Goal: Task Accomplishment & Management: Use online tool/utility

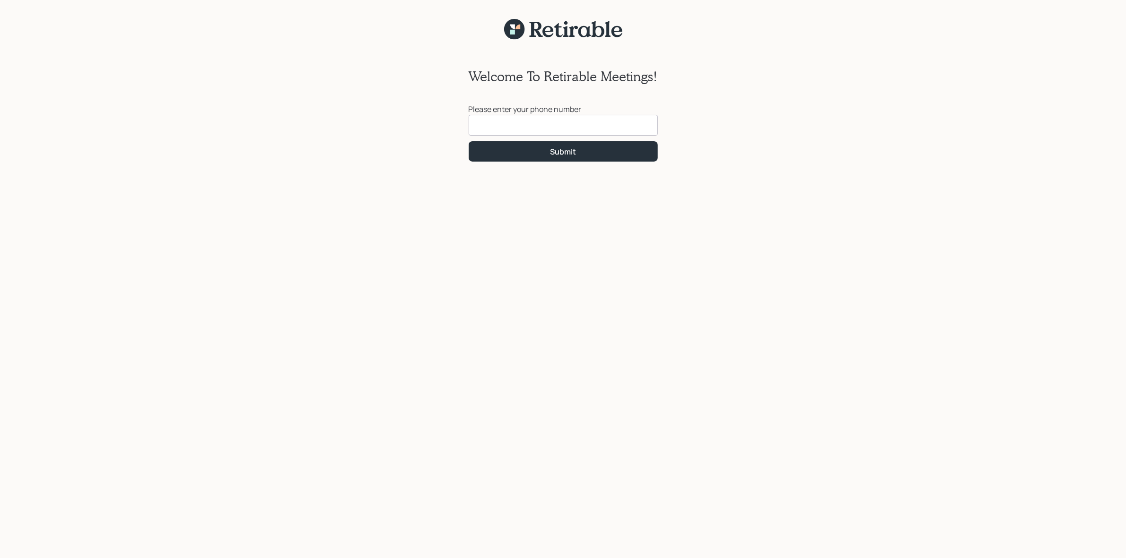
click at [487, 133] on input at bounding box center [562, 125] width 189 height 21
type input "[PHONE_NUMBER]"
click at [550, 147] on div "Submit" at bounding box center [563, 152] width 26 height 10
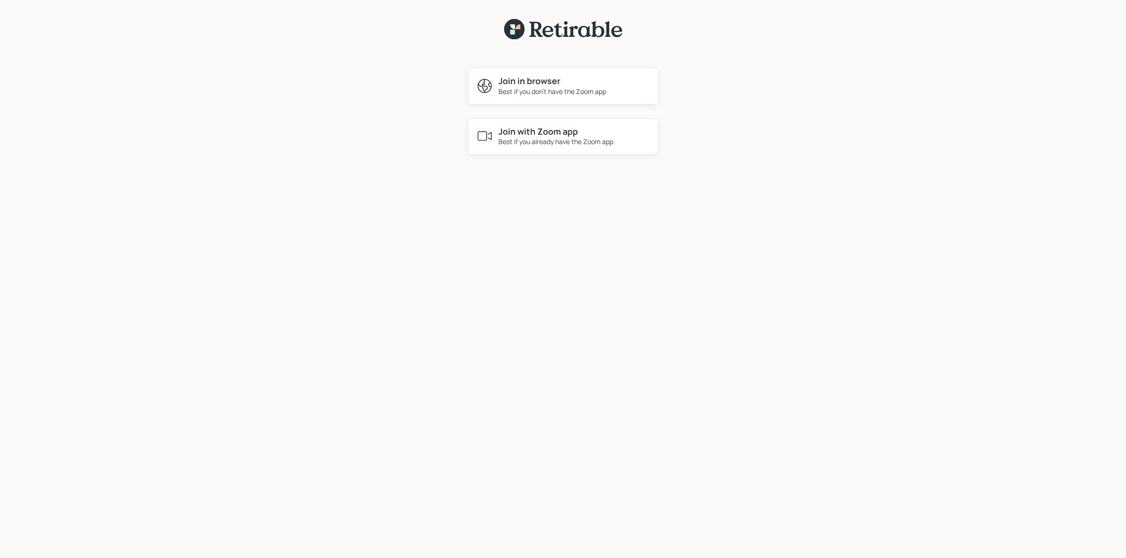
click at [546, 97] on div "Join in browser Best if you don't have the Zoom app" at bounding box center [562, 86] width 189 height 35
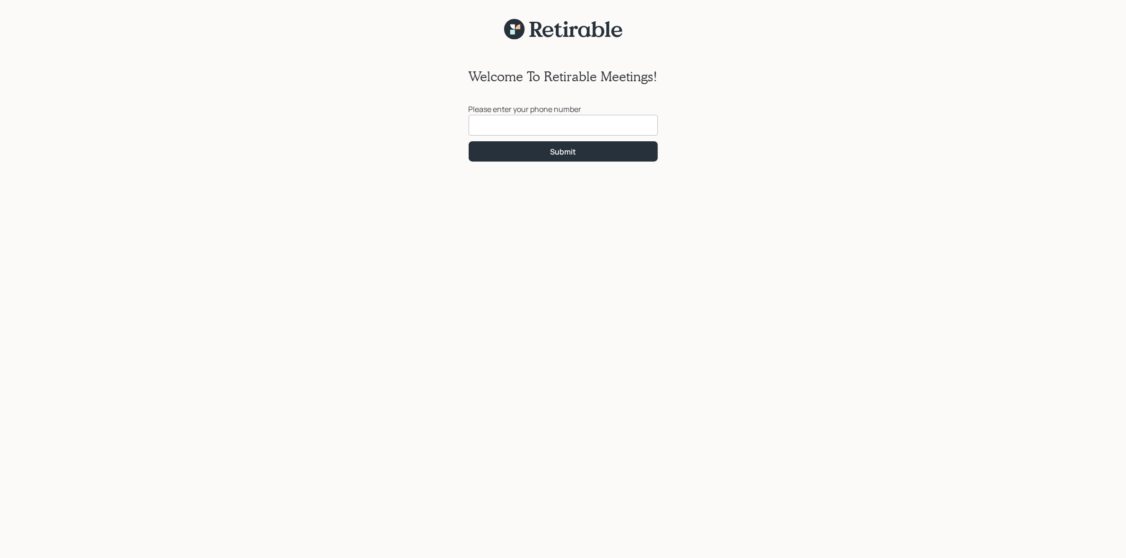
click at [546, 121] on input at bounding box center [562, 125] width 189 height 21
type input "[PHONE_NUMBER]"
click at [508, 153] on button "Submit" at bounding box center [562, 151] width 189 height 20
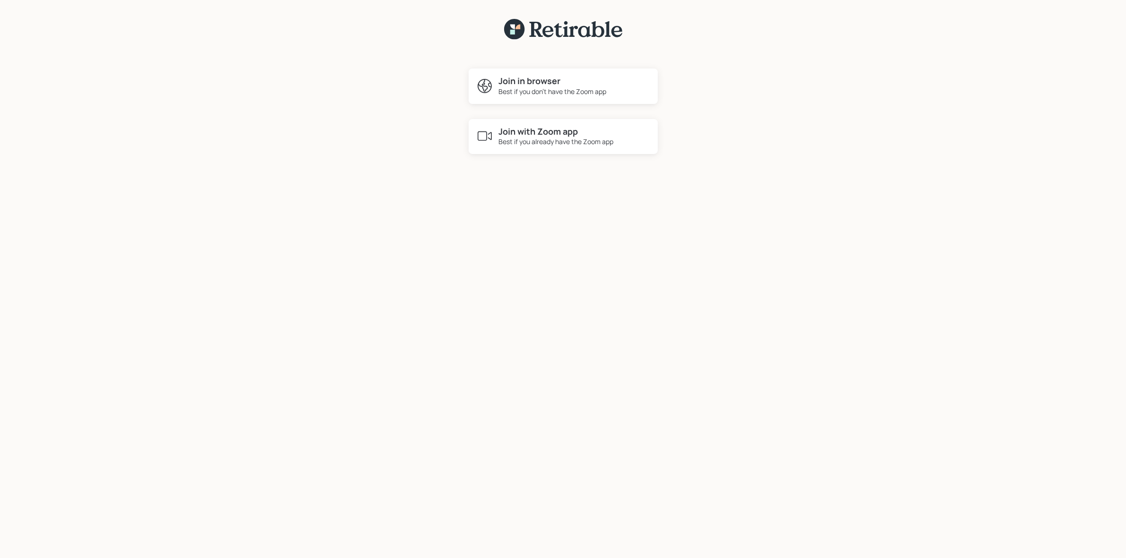
click at [552, 138] on div "Best if you already have the Zoom app" at bounding box center [556, 142] width 115 height 10
